Goal: Navigation & Orientation: Find specific page/section

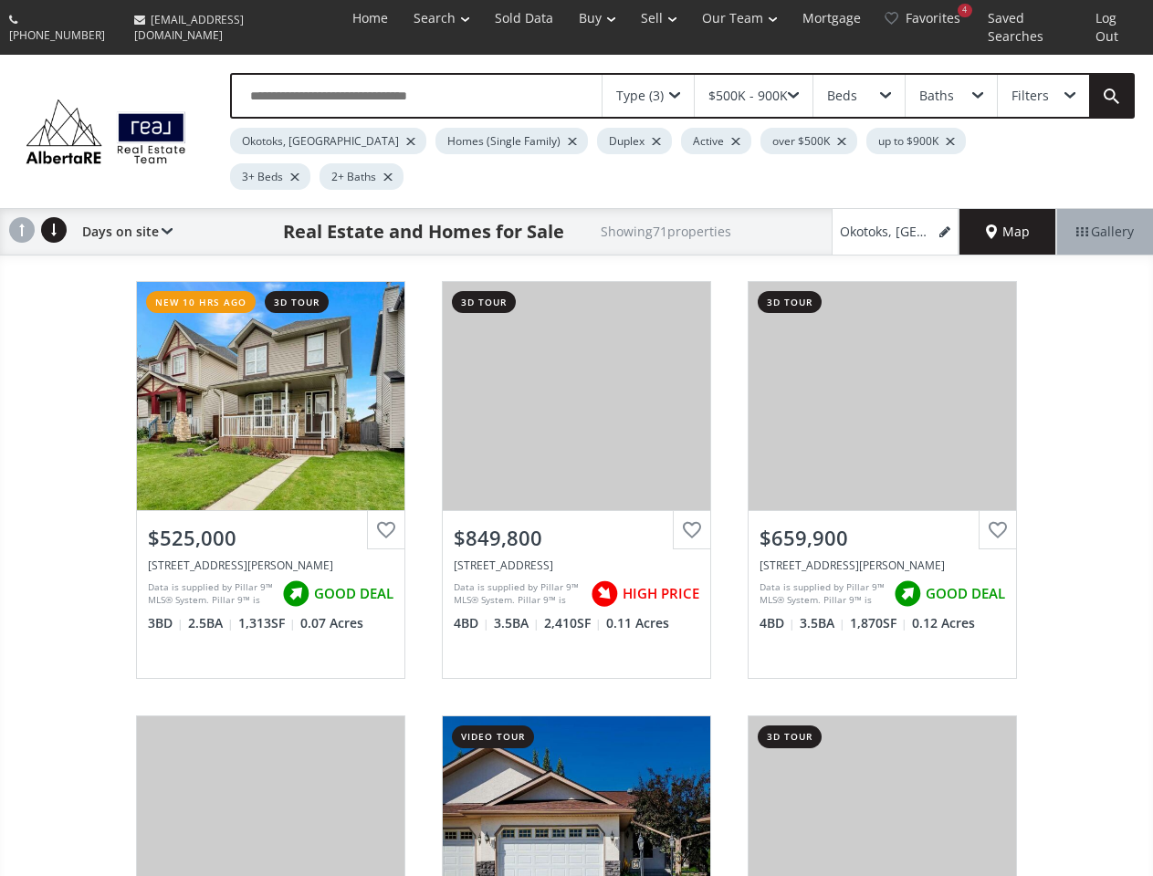
click at [408, 18] on link "Search" at bounding box center [441, 18] width 81 height 37
click at [568, 18] on link "Buy" at bounding box center [597, 18] width 62 height 37
click at [633, 18] on link "Sell" at bounding box center [658, 18] width 61 height 37
click at [717, 18] on link "Our Team" at bounding box center [739, 18] width 100 height 37
click at [1113, 18] on link "Log Out" at bounding box center [1116, 27] width 67 height 55
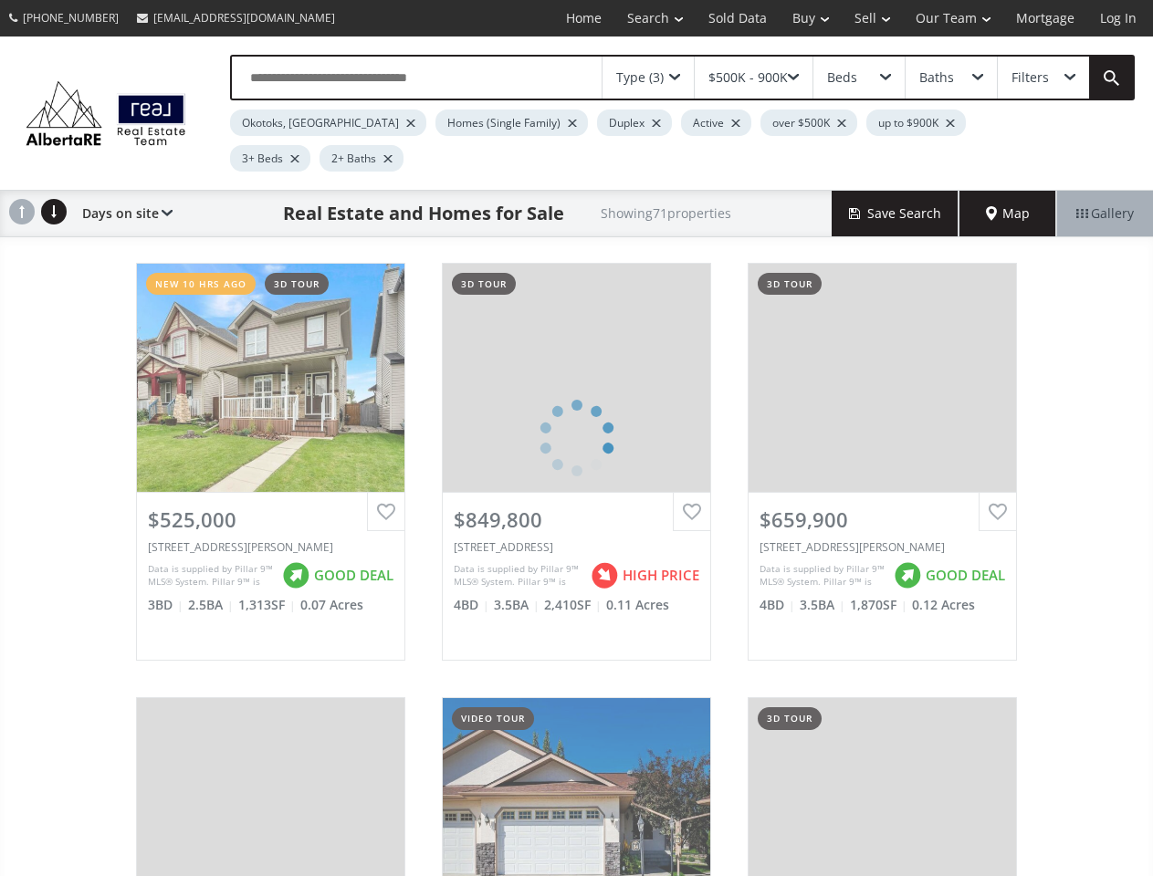
click at [648, 78] on div "Type (3)" at bounding box center [639, 77] width 47 height 13
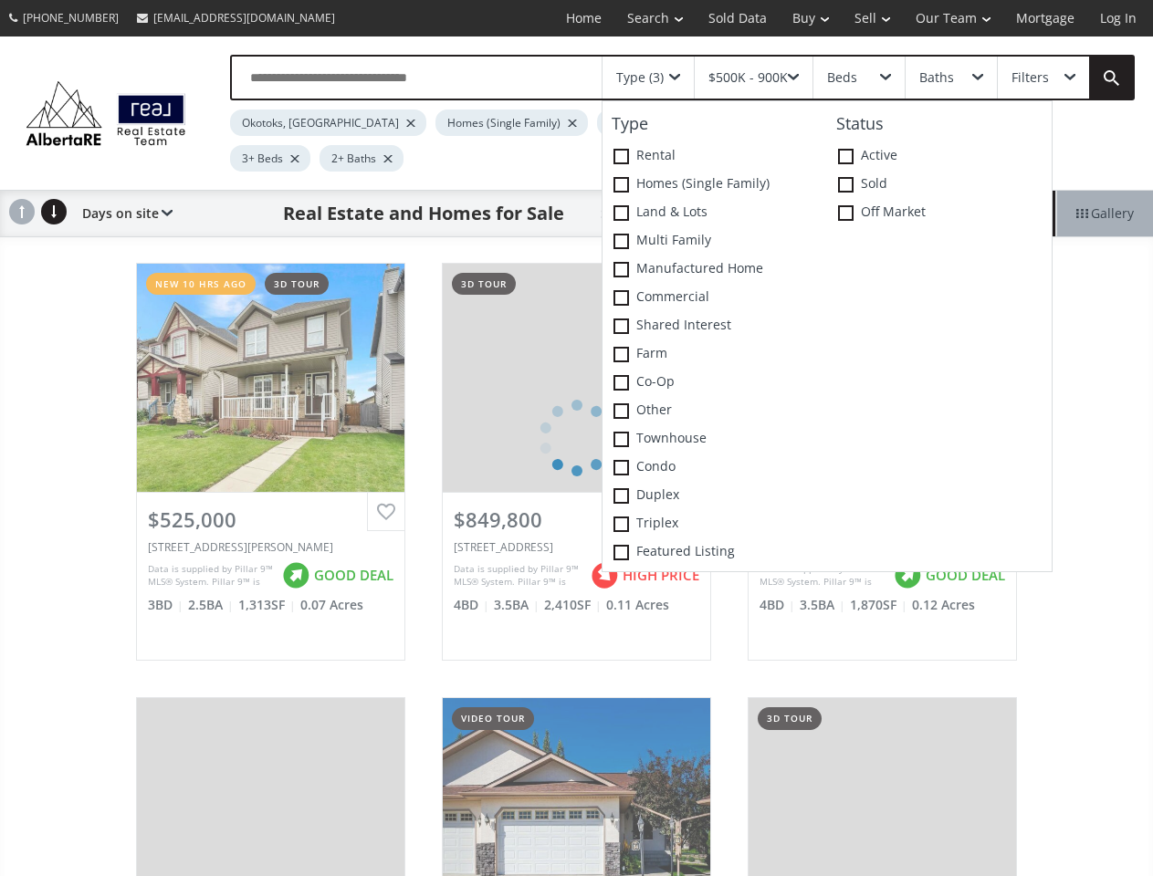
click at [753, 78] on div "$500K - 900K" at bounding box center [747, 77] width 79 height 13
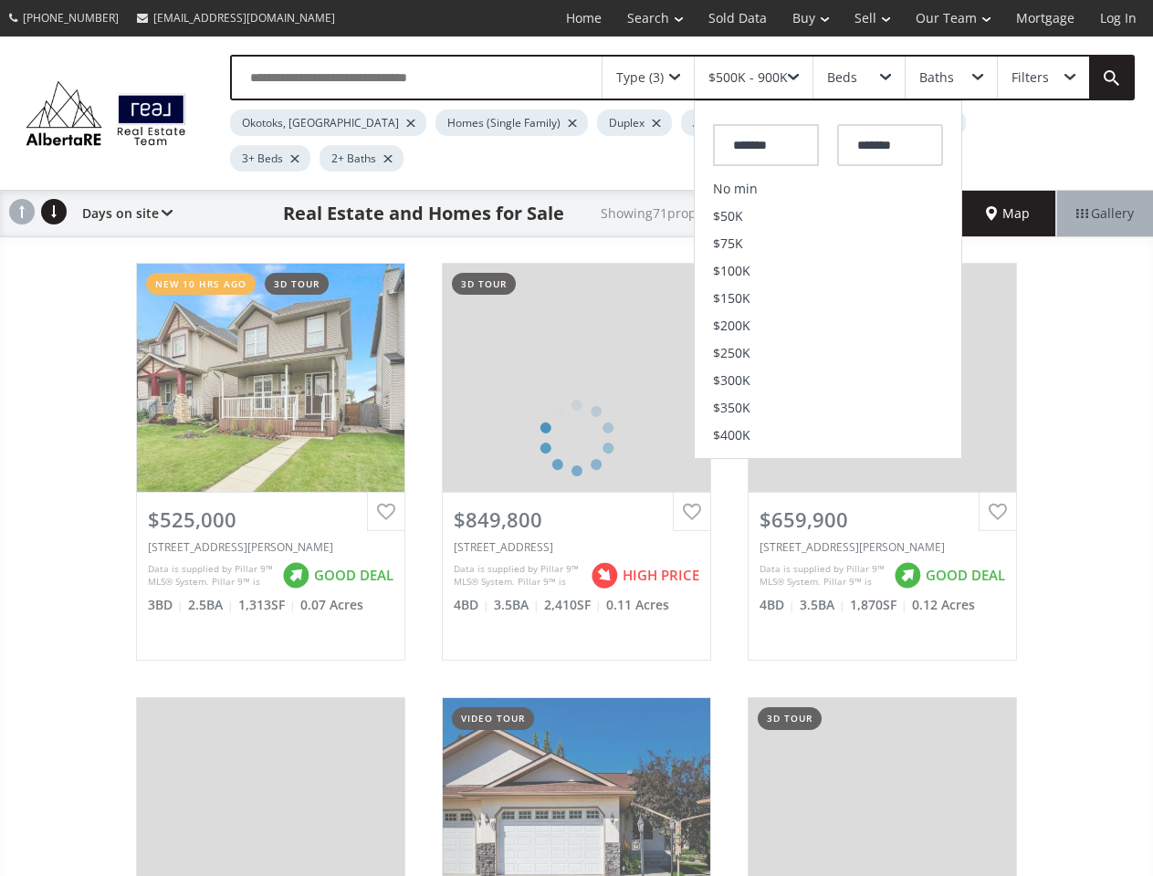
click at [858, 78] on div "Beds" at bounding box center [858, 78] width 91 height 42
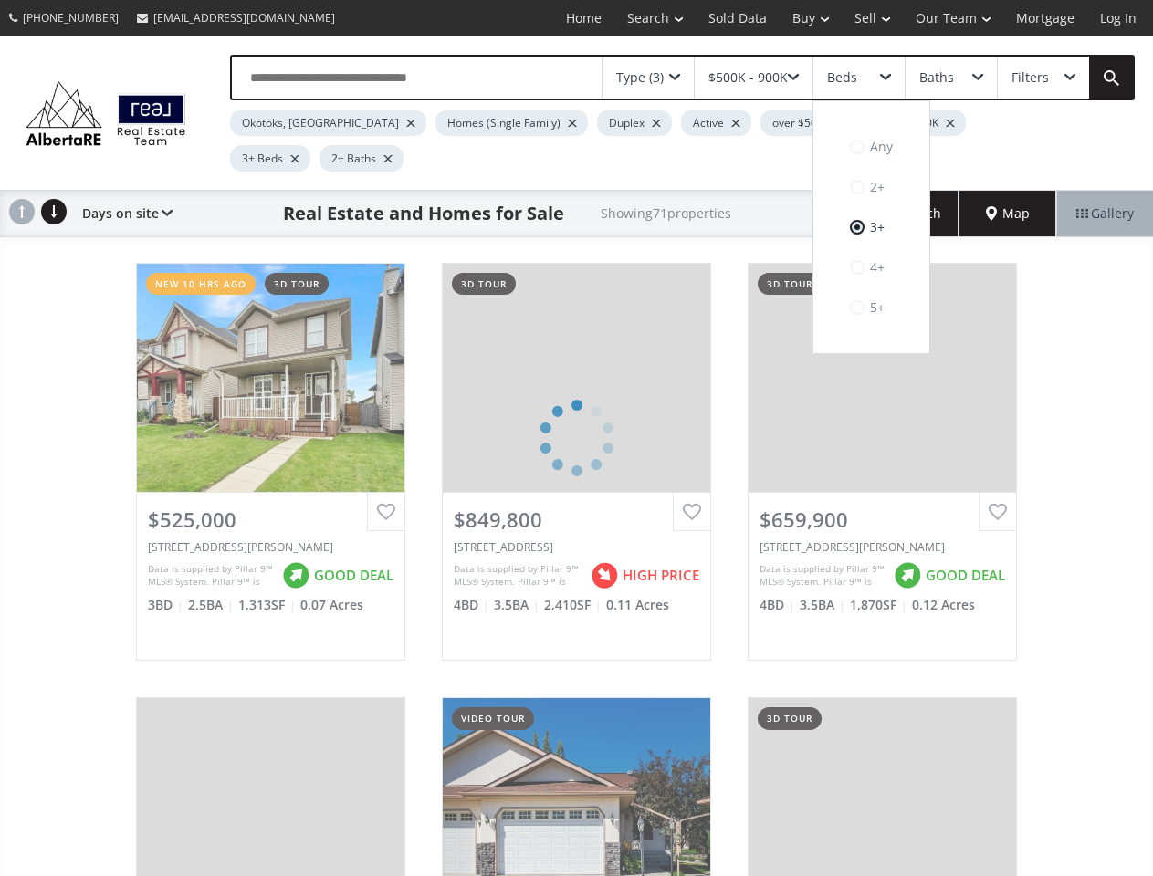
click at [950, 78] on div "Baths" at bounding box center [936, 77] width 35 height 13
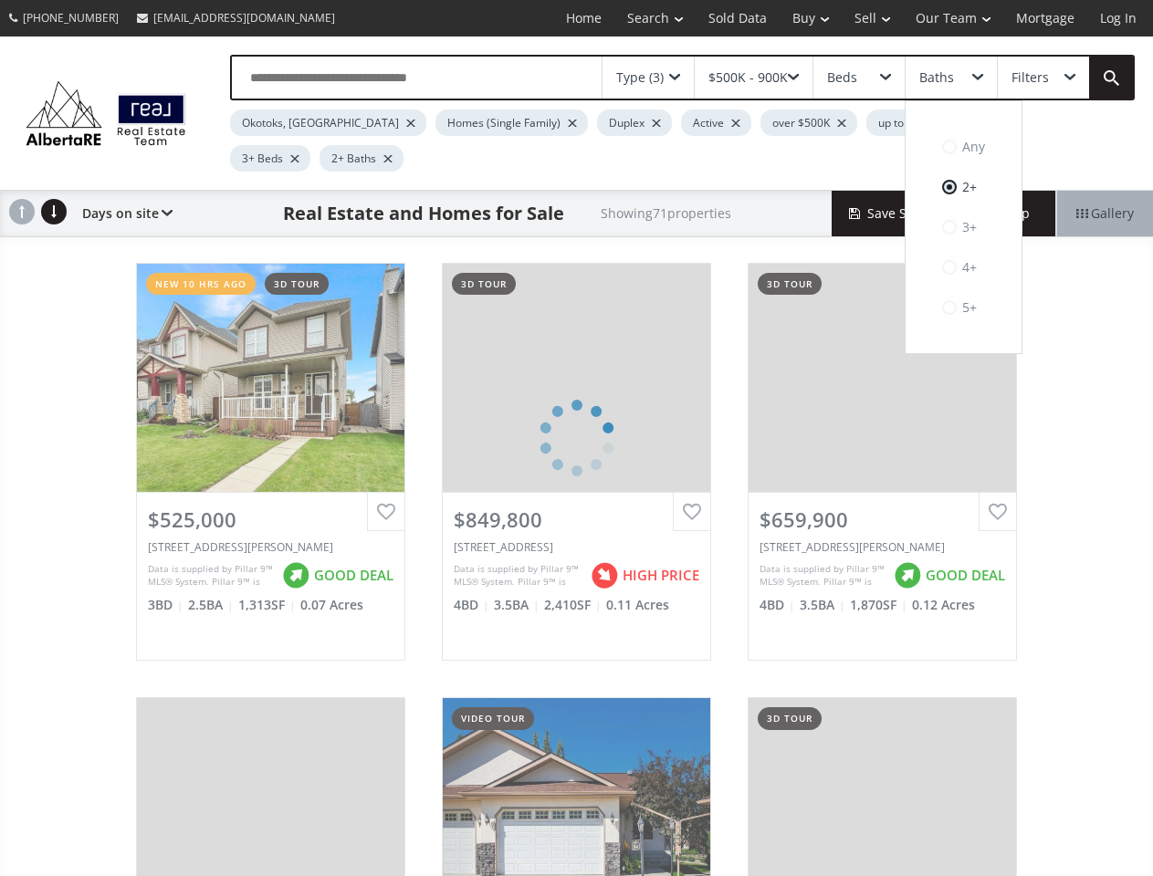
click at [1042, 78] on div "Filters" at bounding box center [1029, 77] width 37 height 13
